Goal: Information Seeking & Learning: Understand process/instructions

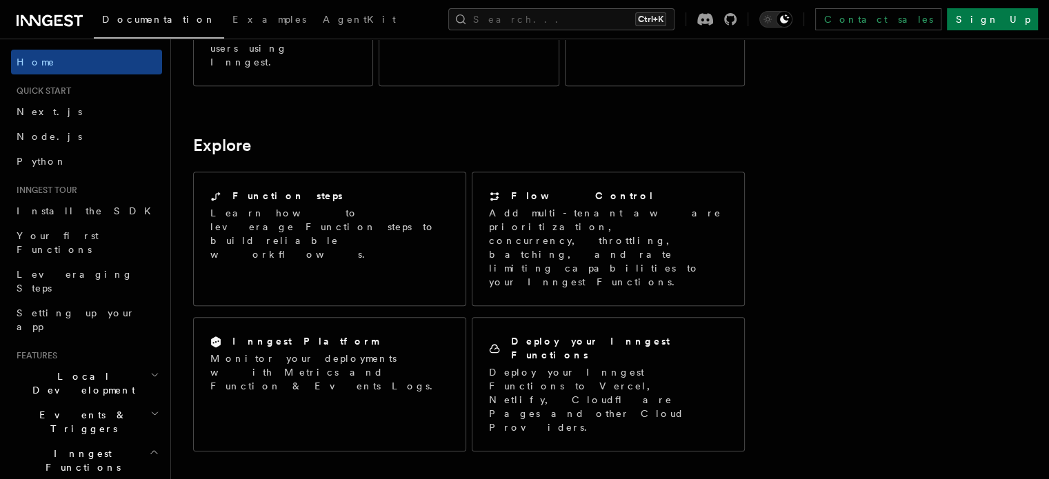
scroll to position [1011, 0]
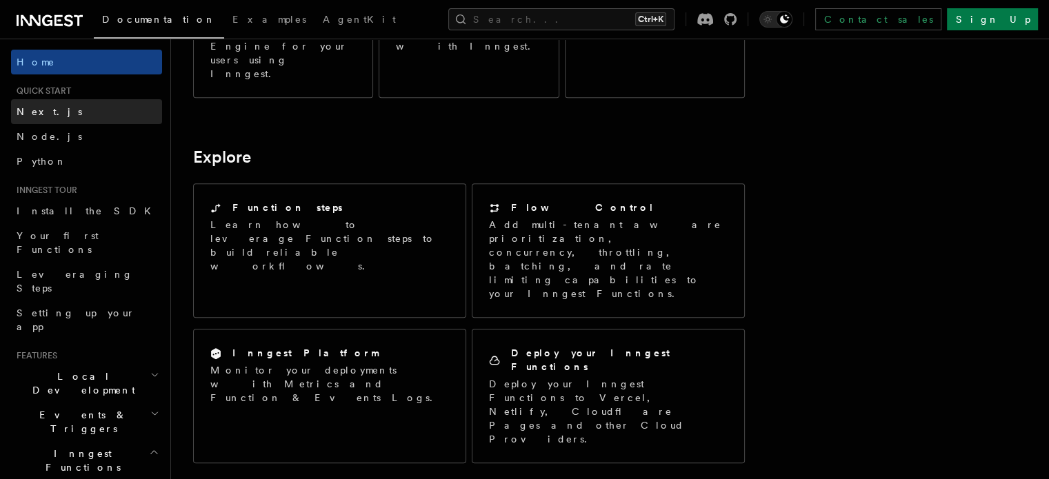
click at [86, 119] on link "Next.js" at bounding box center [86, 111] width 151 height 25
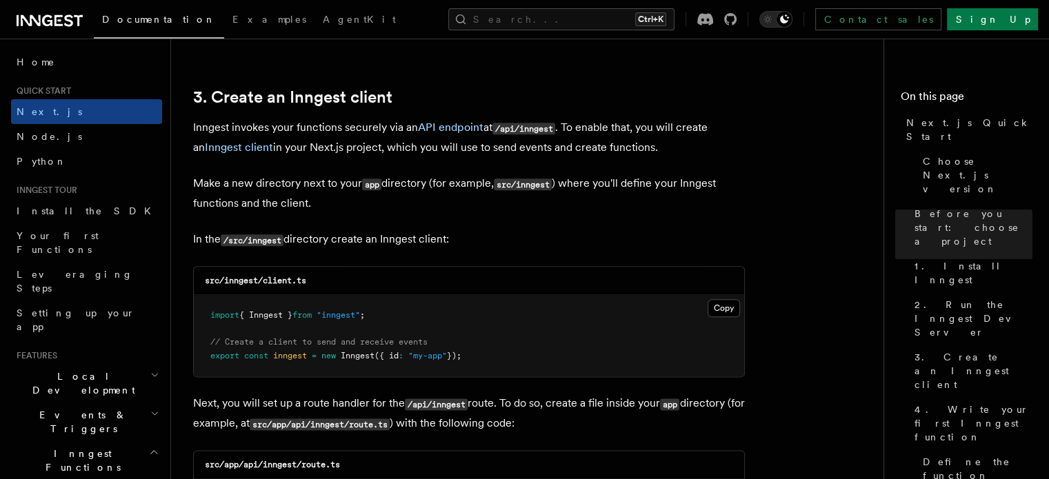
scroll to position [1609, 0]
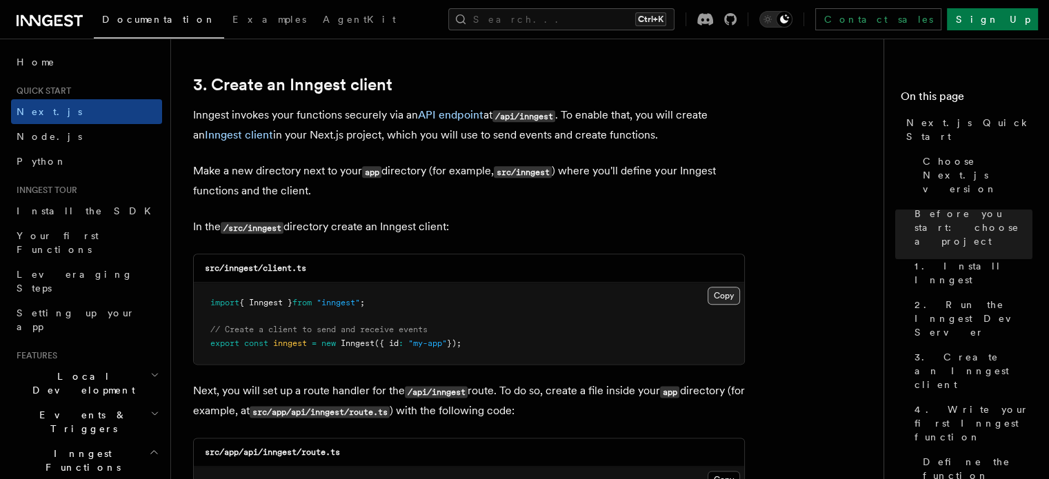
click at [737, 290] on button "Copy Copied" at bounding box center [724, 296] width 32 height 18
click at [792, 24] on div "Toggle dark mode" at bounding box center [784, 19] width 17 height 17
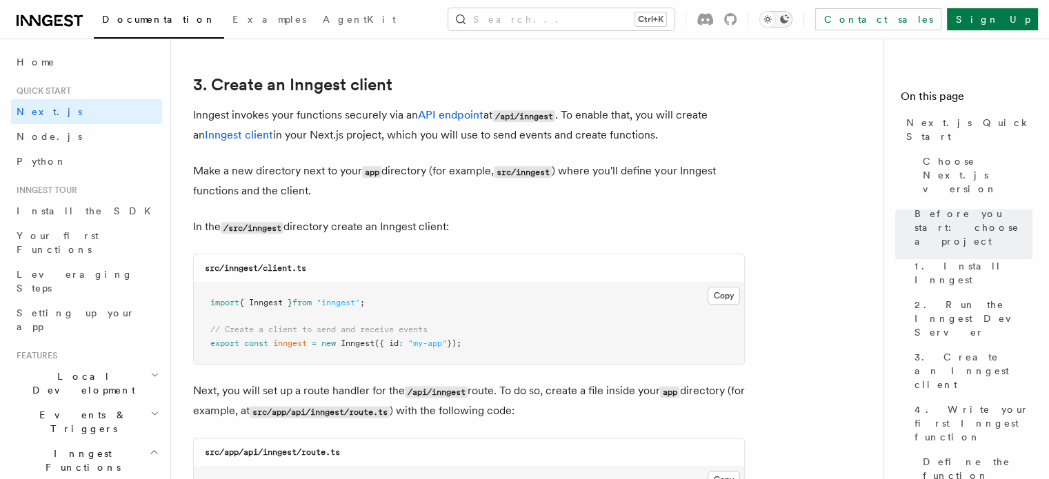
click at [792, 24] on button "Toggle dark mode" at bounding box center [775, 19] width 33 height 17
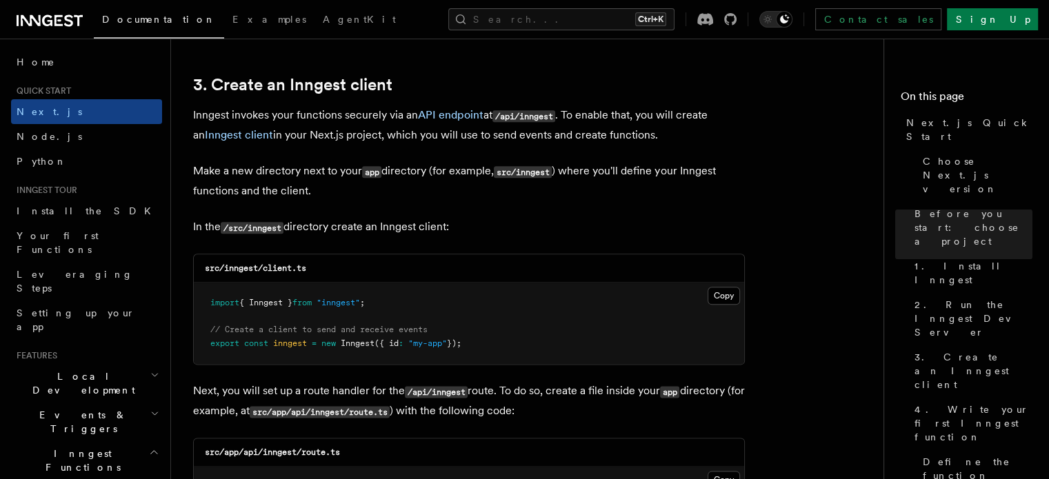
click at [717, 83] on h2 "3. Create an Inngest client" at bounding box center [469, 84] width 552 height 19
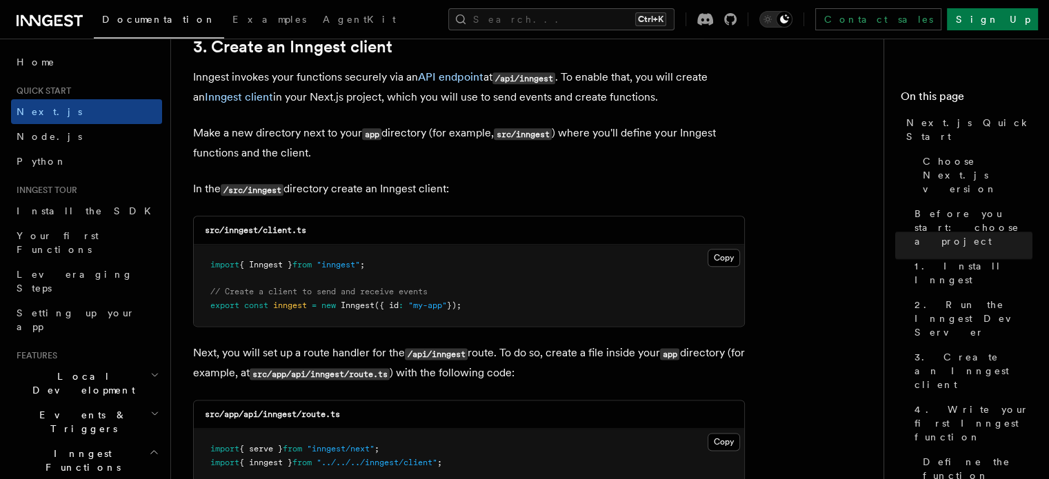
scroll to position [1655, 0]
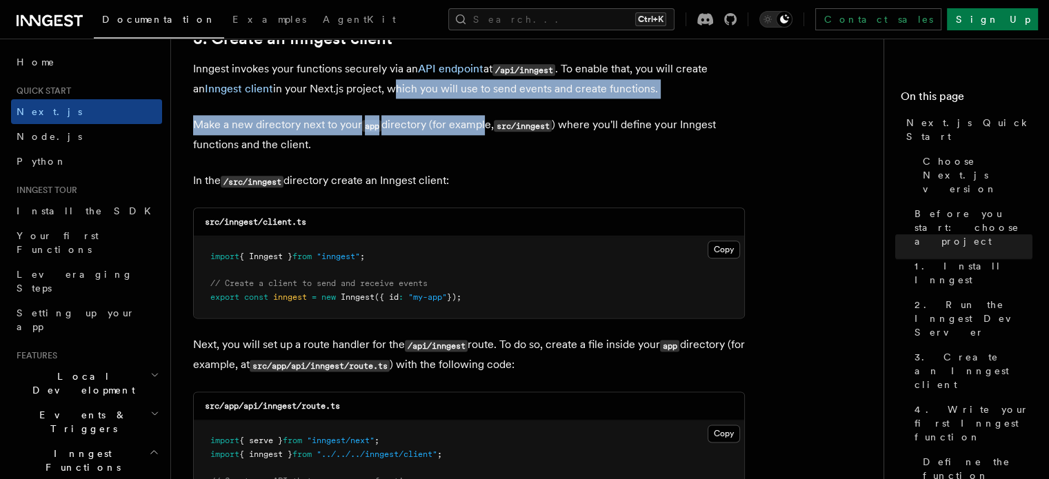
drag, startPoint x: 483, startPoint y: 100, endPoint x: 375, endPoint y: 97, distance: 107.6
drag, startPoint x: 373, startPoint y: 90, endPoint x: 491, endPoint y: 121, distance: 122.1
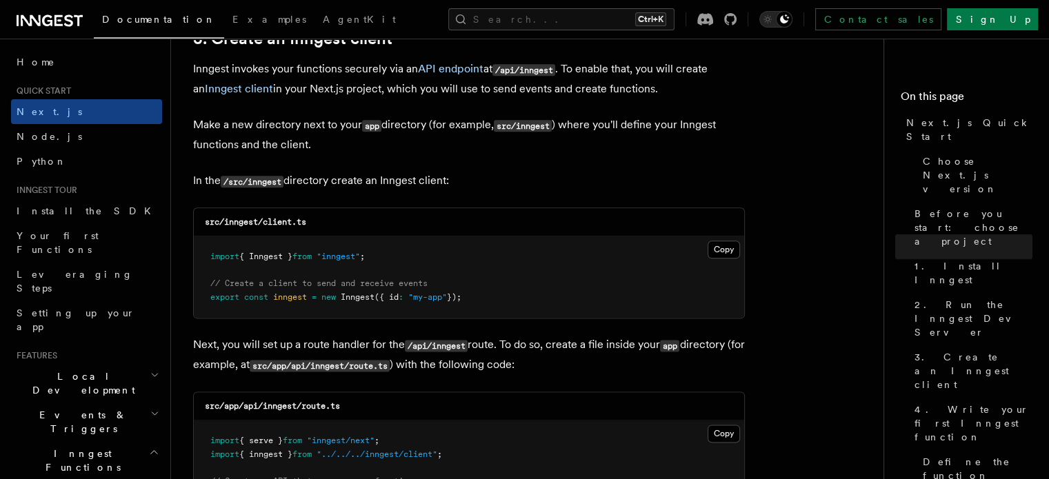
drag, startPoint x: 466, startPoint y: 173, endPoint x: 190, endPoint y: 145, distance: 277.3
click at [668, 82] on p "Inngest invokes your functions securely via an API endpoint at /api/inngest . T…" at bounding box center [469, 78] width 552 height 39
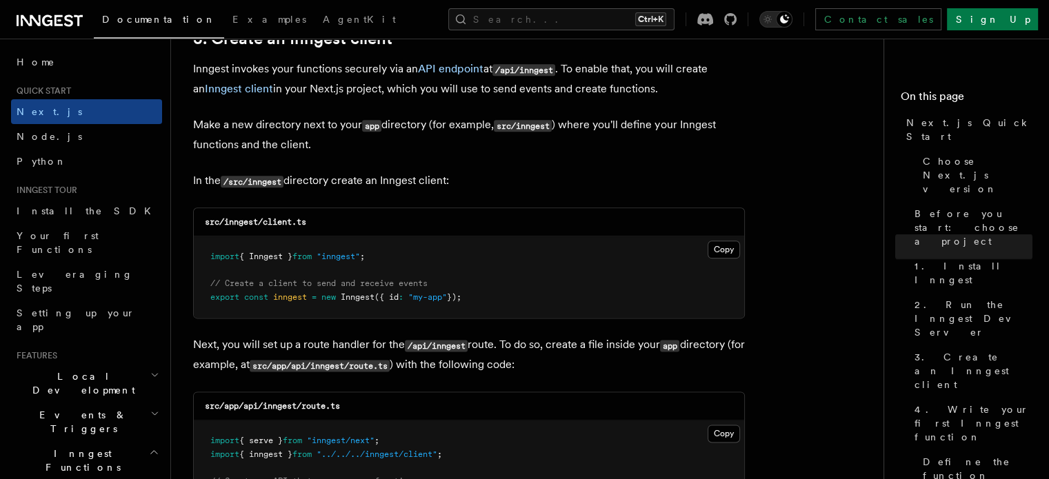
click at [410, 48] on h2 "3. Create an Inngest client" at bounding box center [469, 38] width 552 height 19
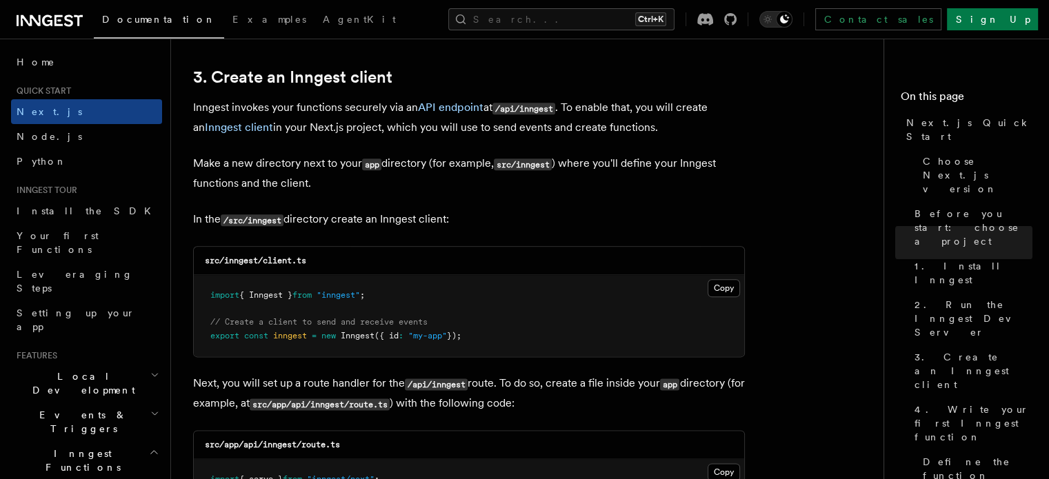
scroll to position [1609, 0]
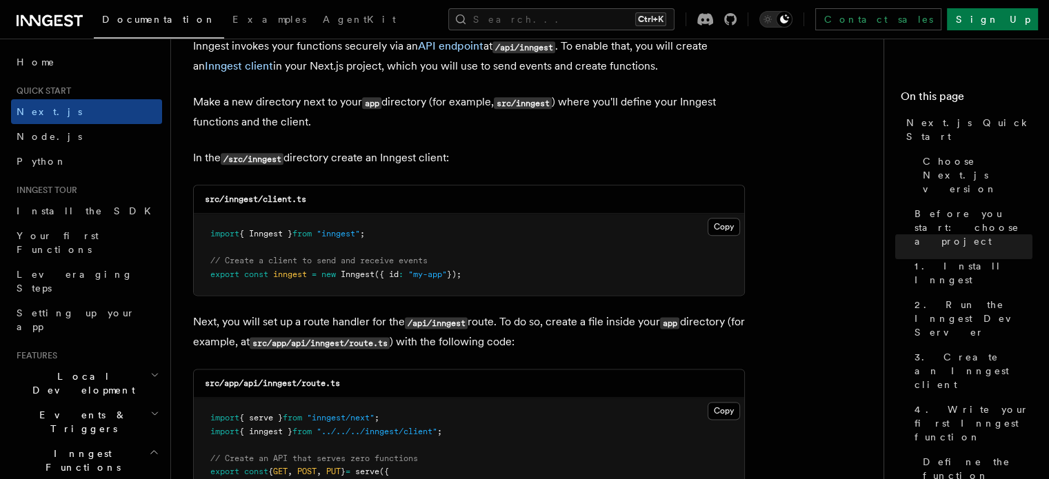
scroll to position [1793, 0]
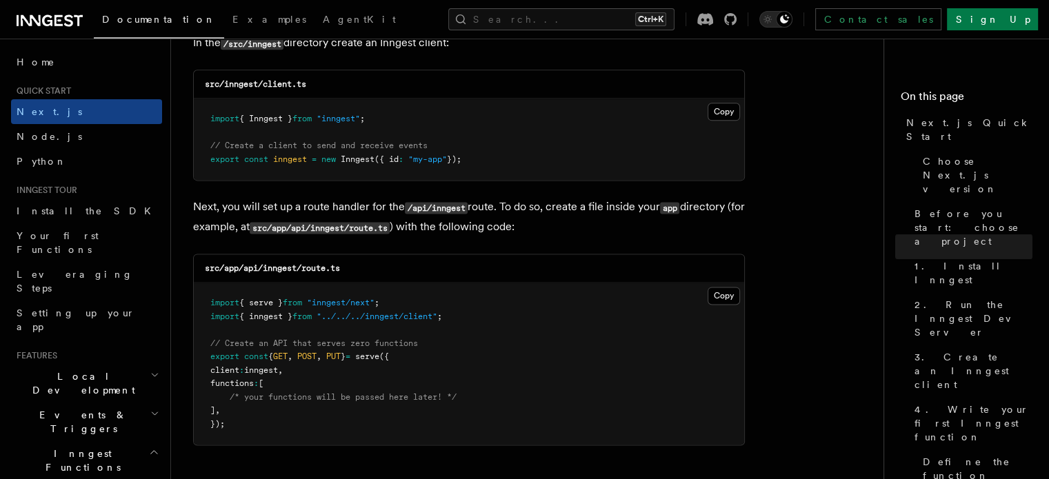
click at [552, 223] on p "Next, you will set up a route handler for the /api/inngest route. To do so, cre…" at bounding box center [469, 217] width 552 height 40
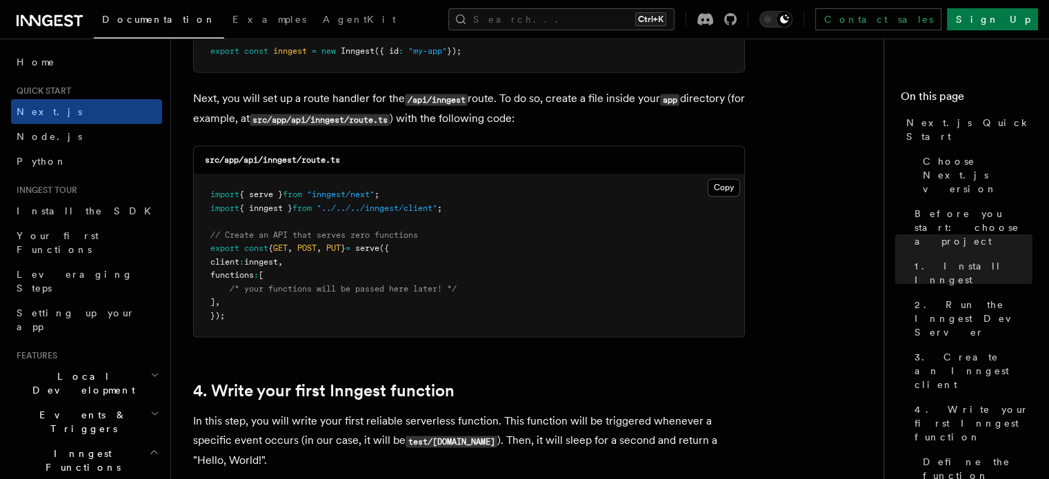
scroll to position [1908, 0]
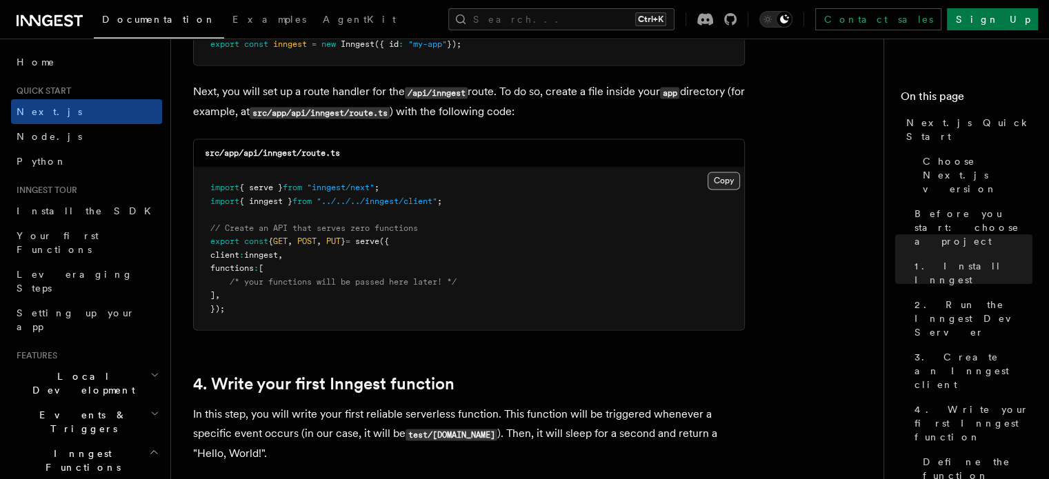
click at [727, 184] on button "Copy Copied" at bounding box center [724, 181] width 32 height 18
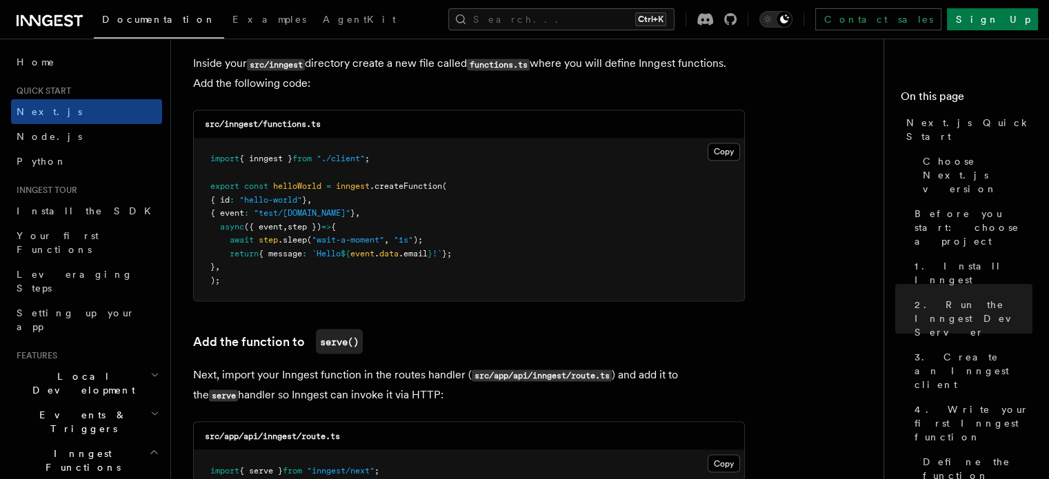
scroll to position [2460, 0]
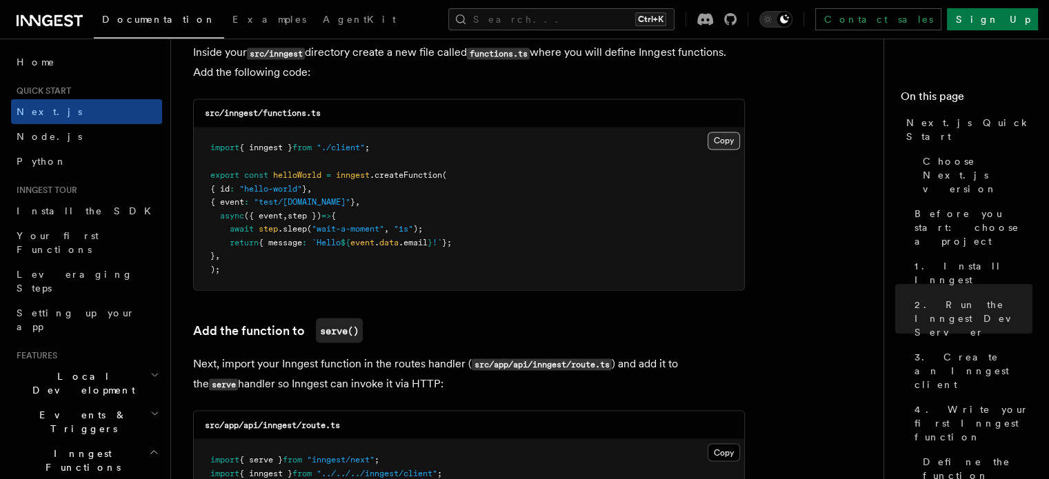
click at [729, 137] on button "Copy Copied" at bounding box center [724, 141] width 32 height 18
